Goal: Transaction & Acquisition: Purchase product/service

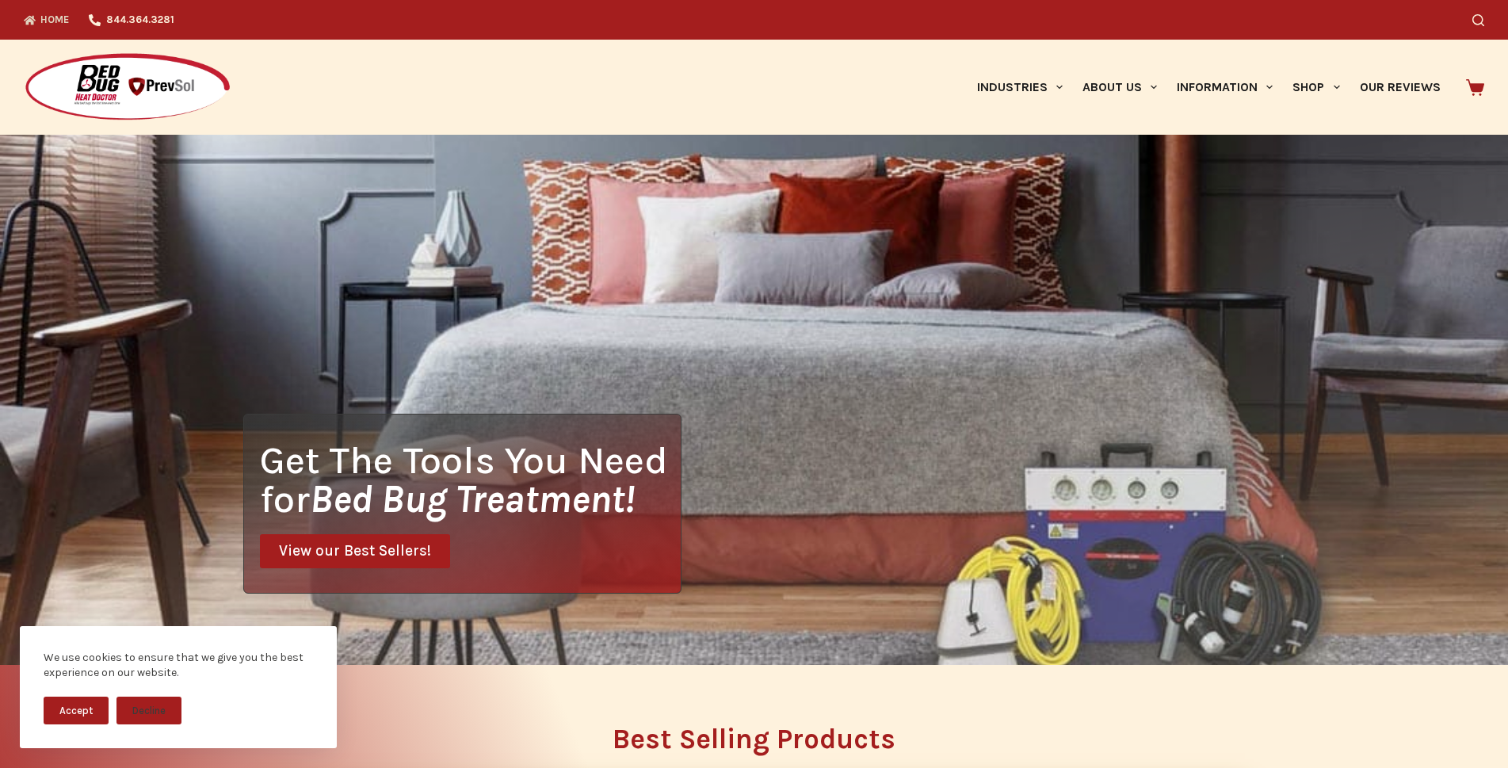
scroll to position [396, 0]
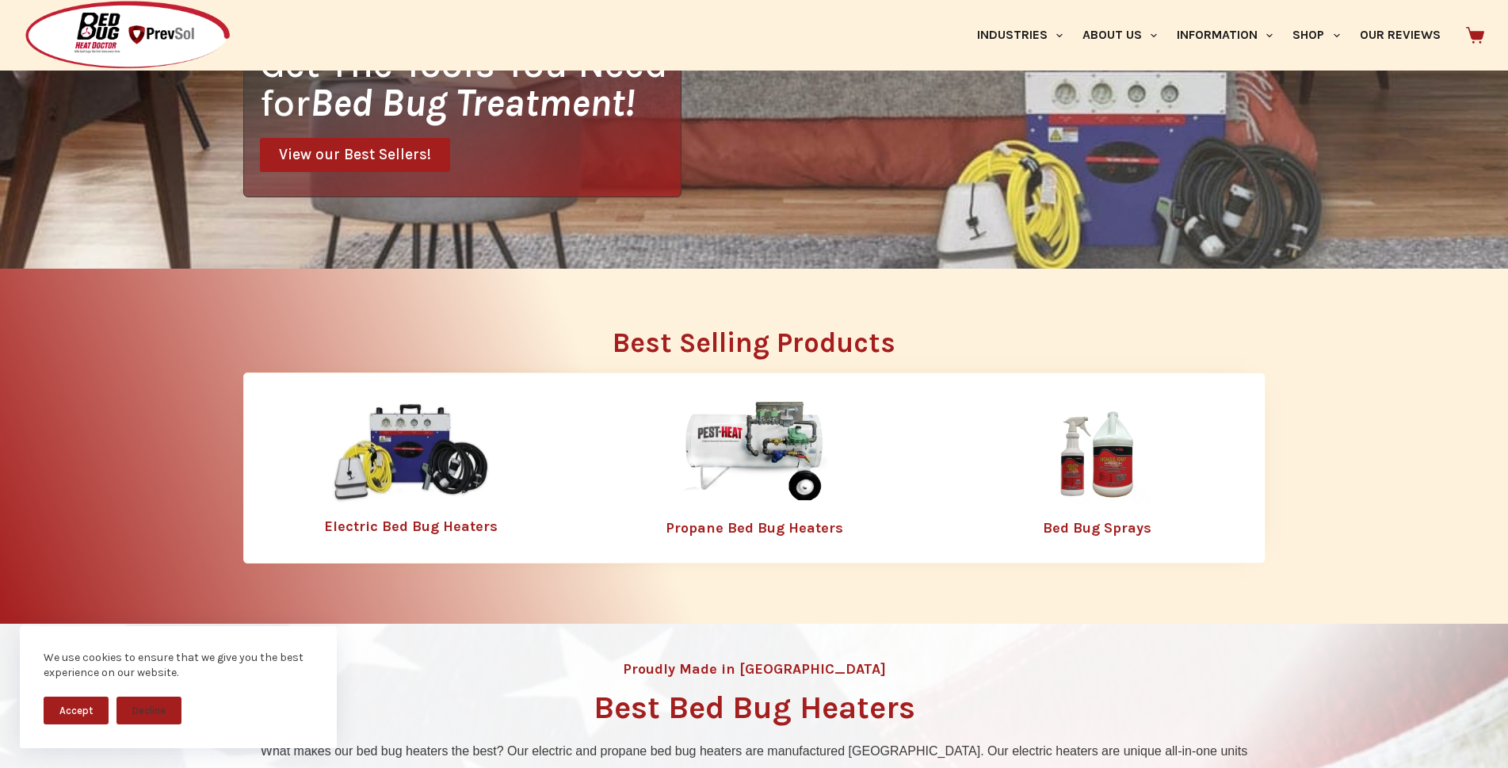
click at [1101, 463] on img at bounding box center [1096, 453] width 206 height 103
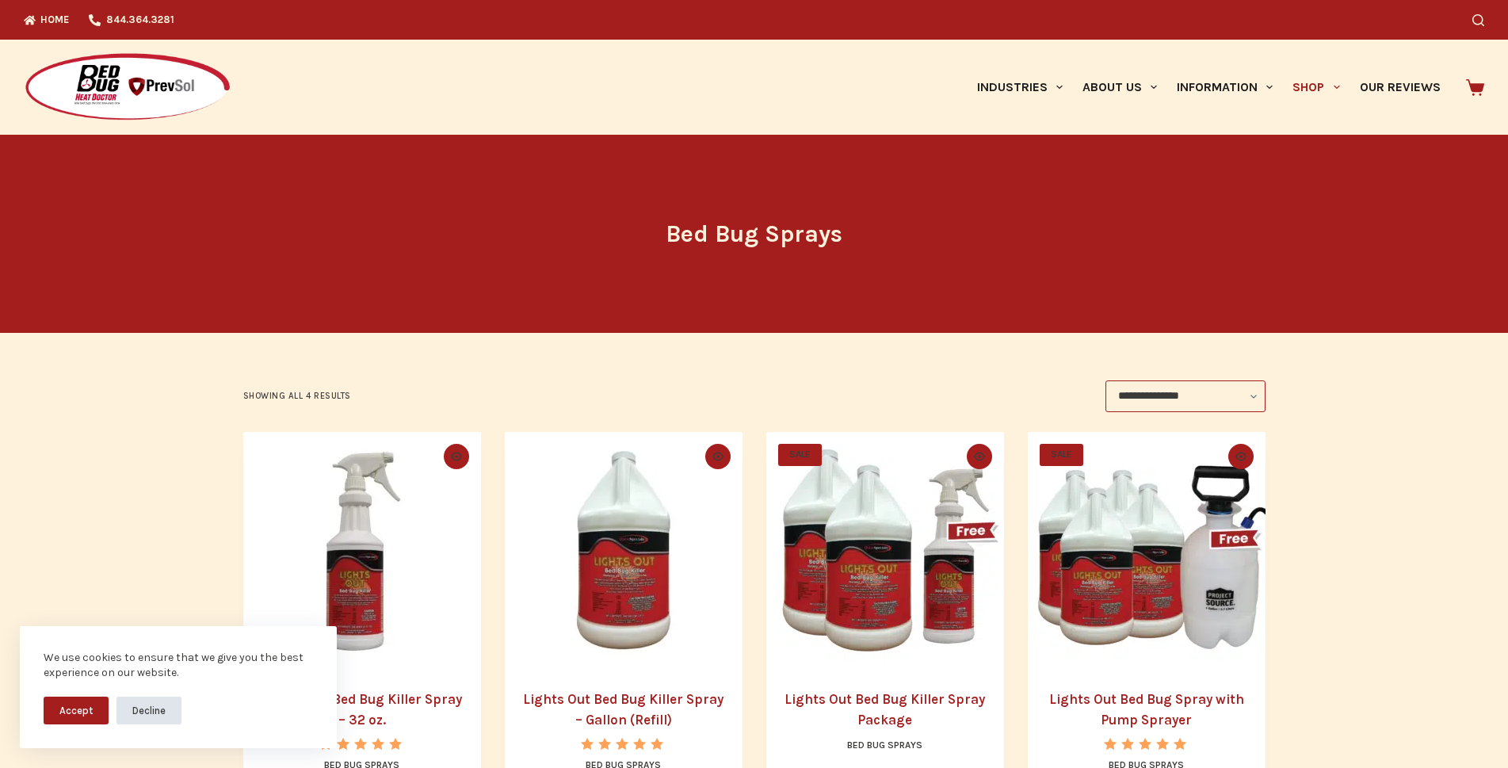
click at [165, 707] on button "Decline" at bounding box center [148, 710] width 65 height 28
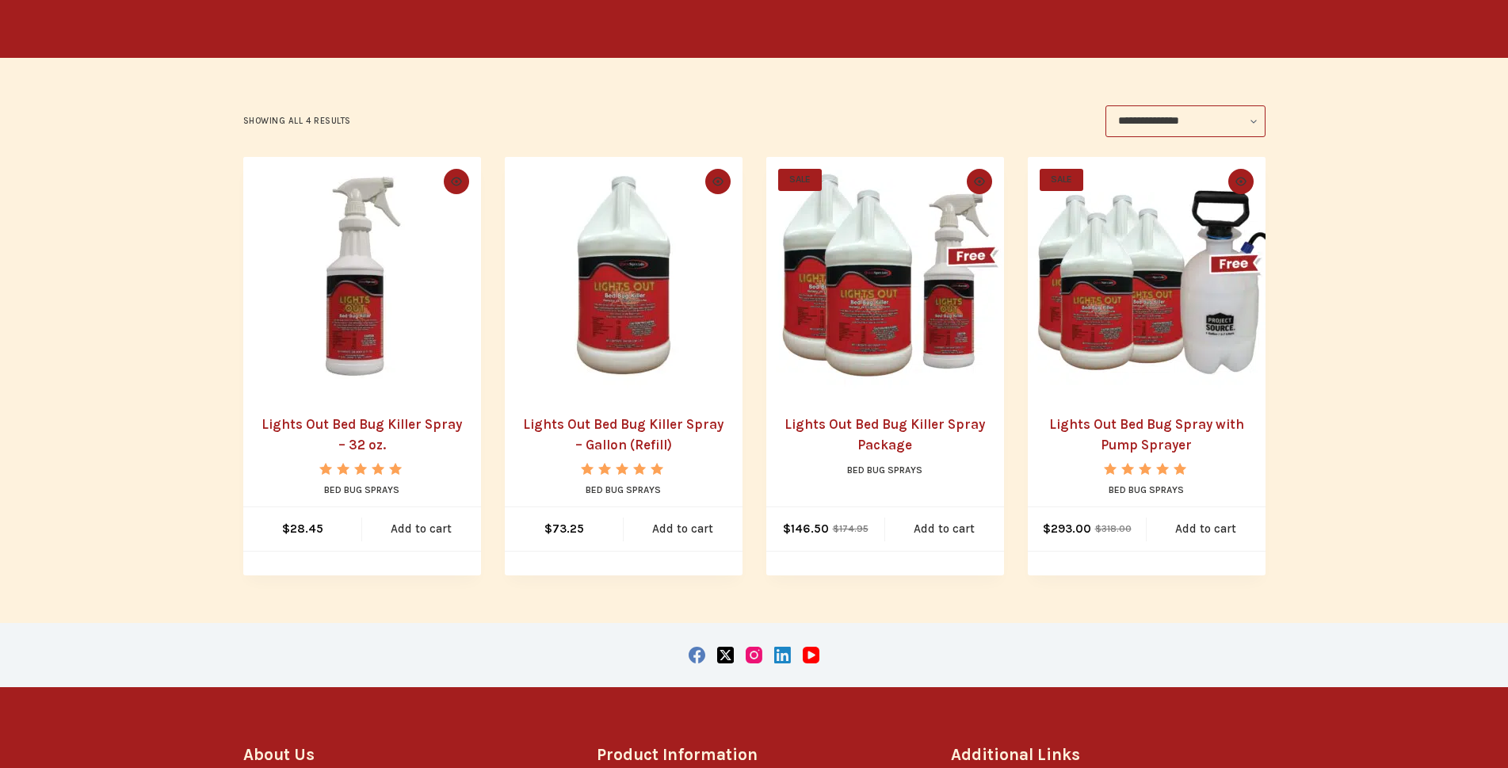
scroll to position [317, 0]
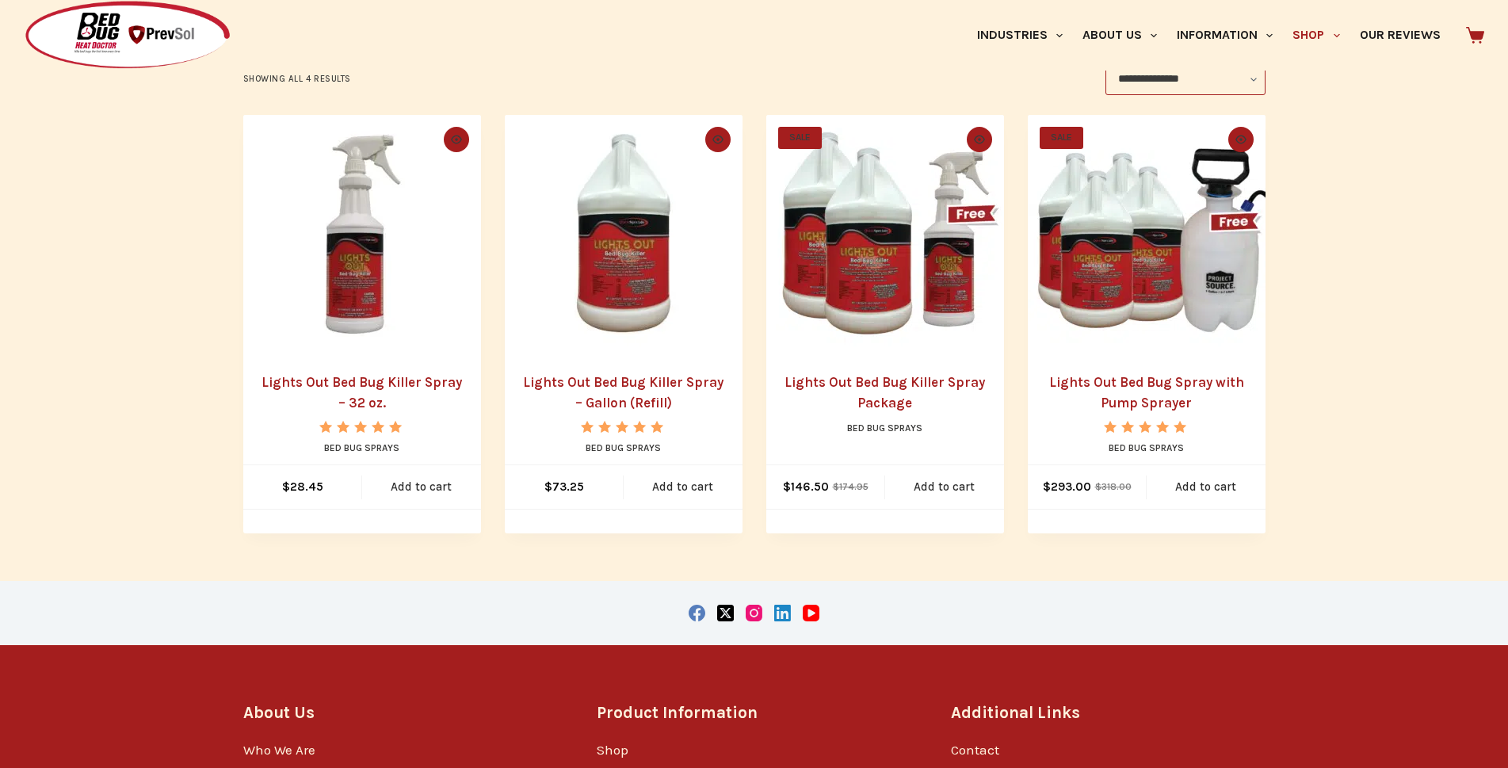
click at [318, 384] on link "Lights Out Bed Bug Killer Spray – 32 oz." at bounding box center [361, 392] width 200 height 36
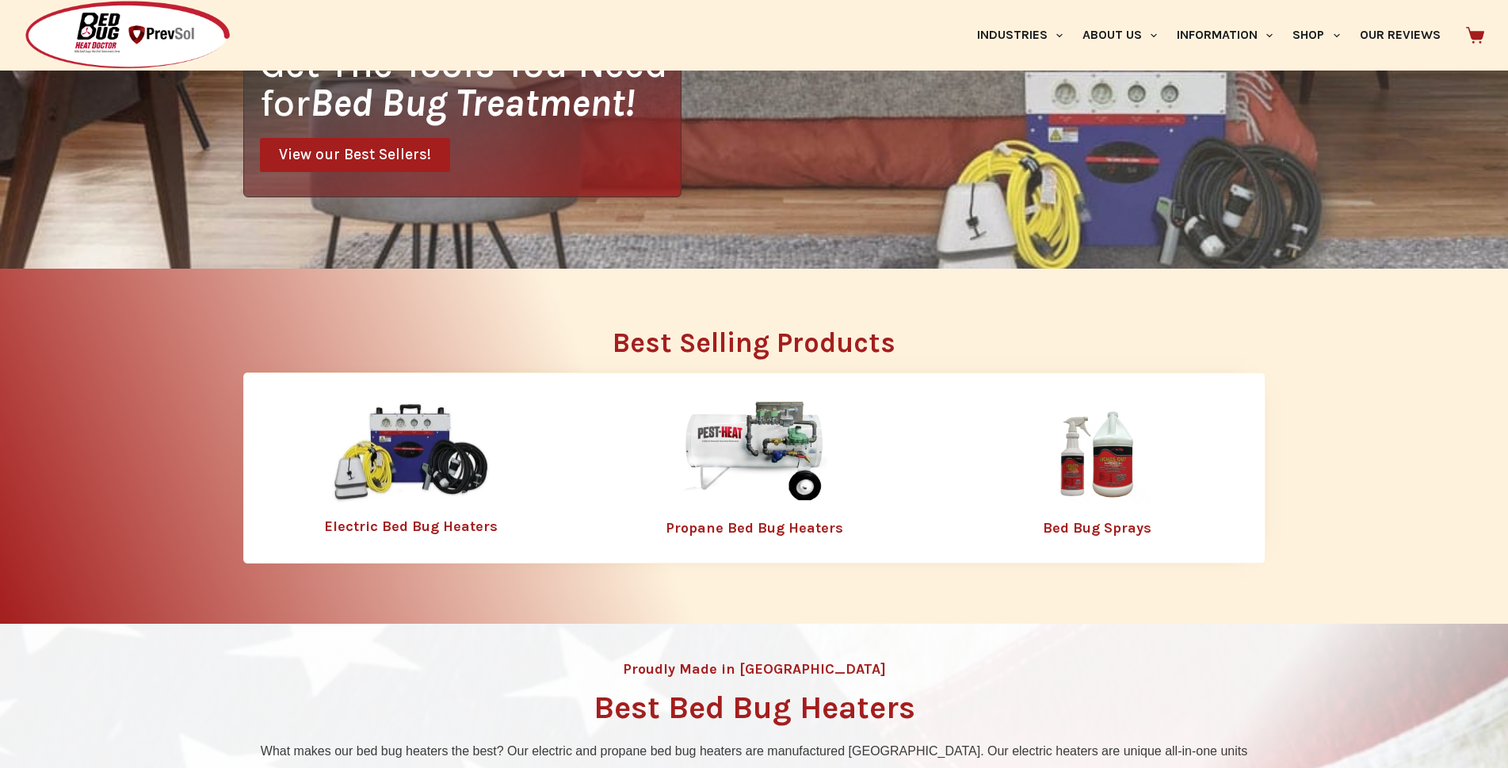
click at [414, 476] on img at bounding box center [411, 453] width 158 height 102
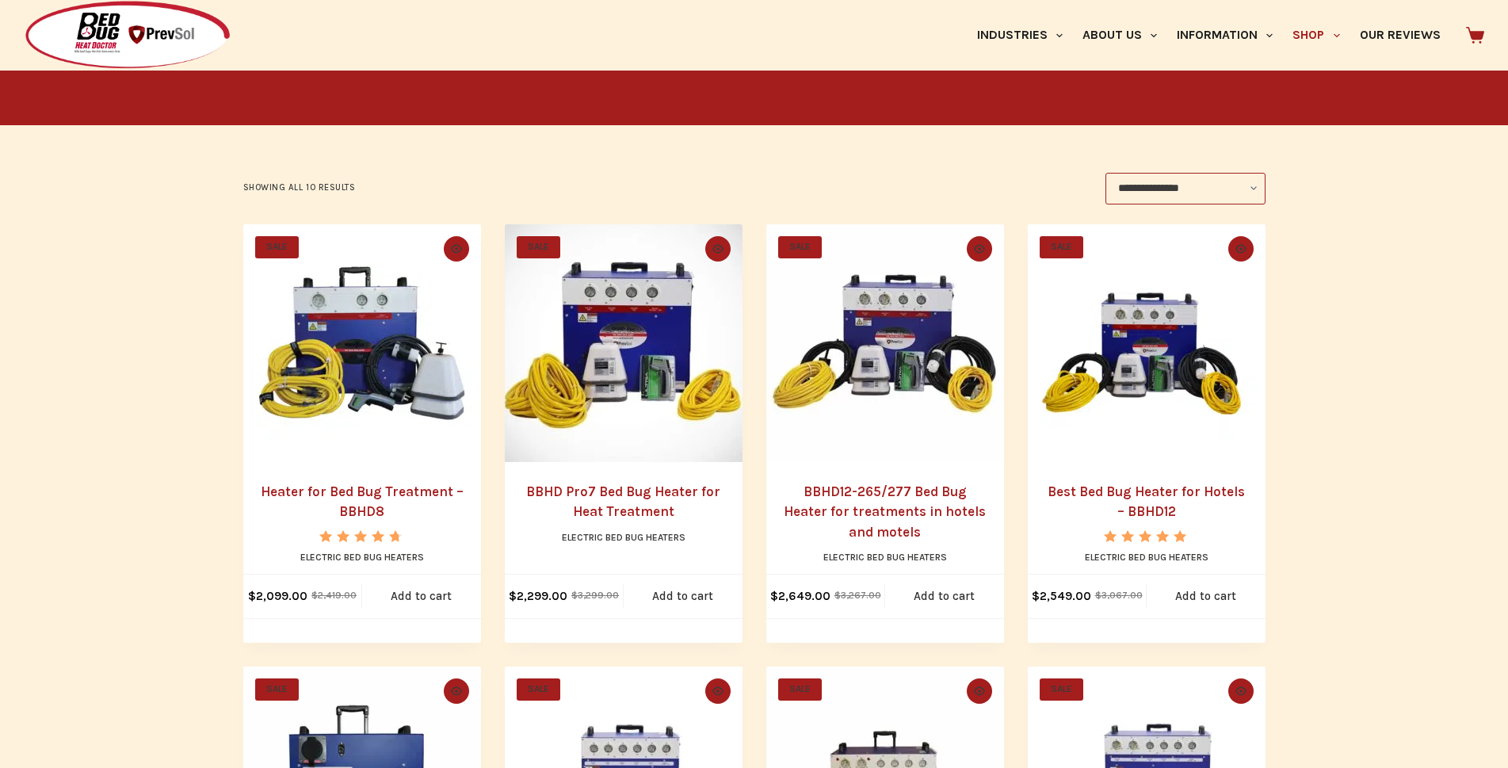
scroll to position [158, 0]
